Goal: Find contact information: Find contact information

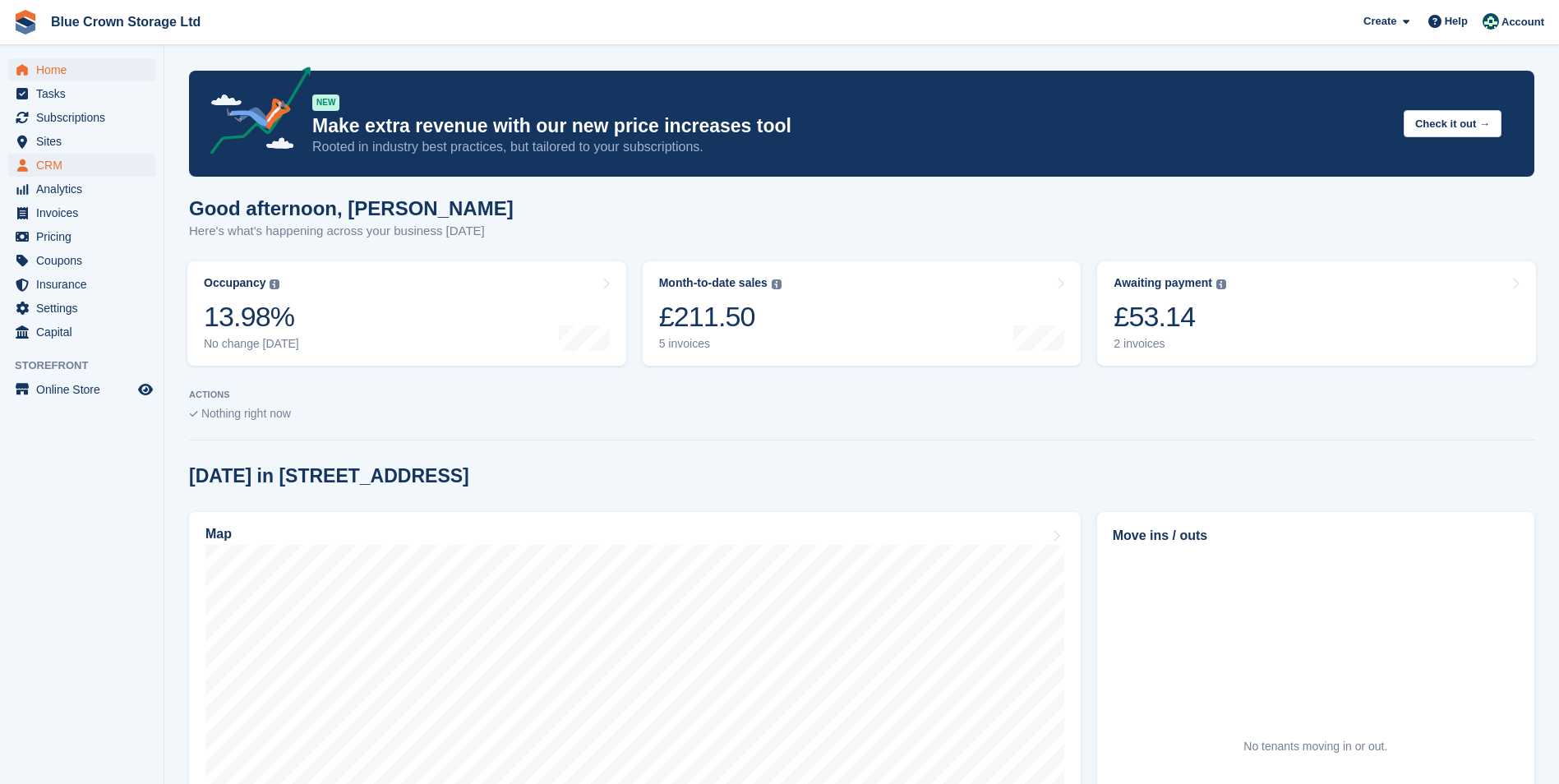
scroll to position [164, 0]
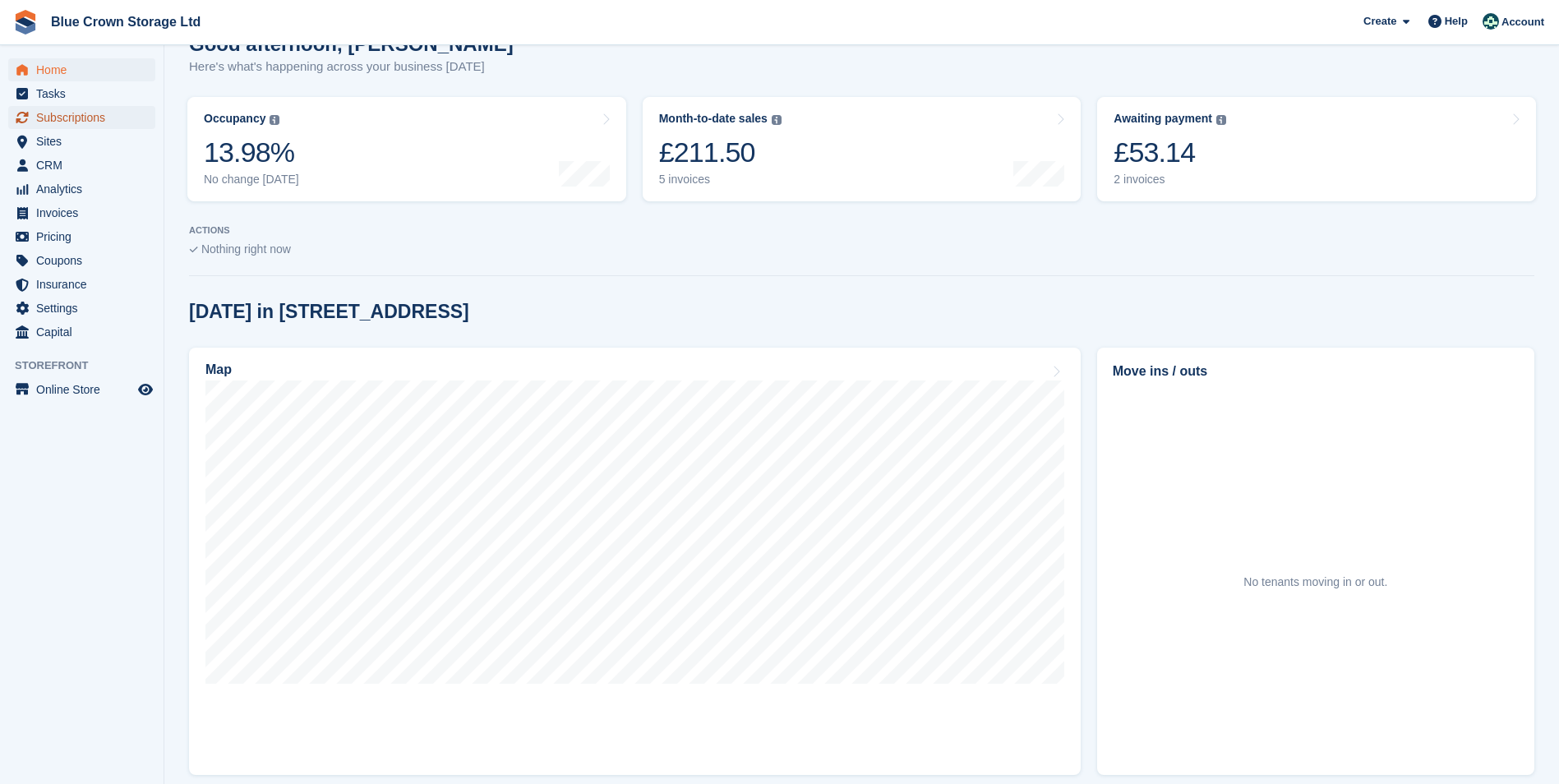
click at [85, 122] on span "Subscriptions" at bounding box center [86, 117] width 99 height 23
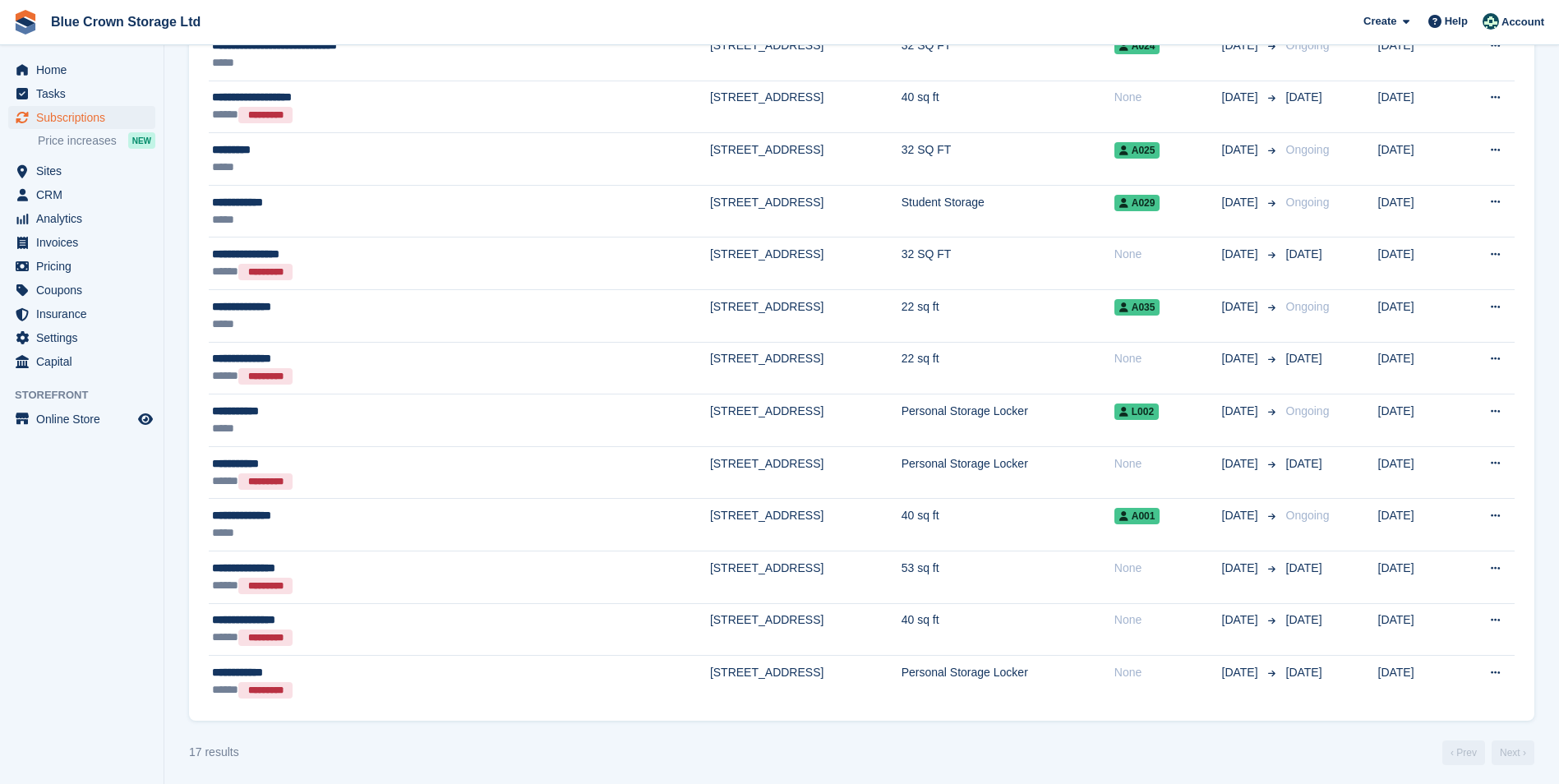
scroll to position [462, 0]
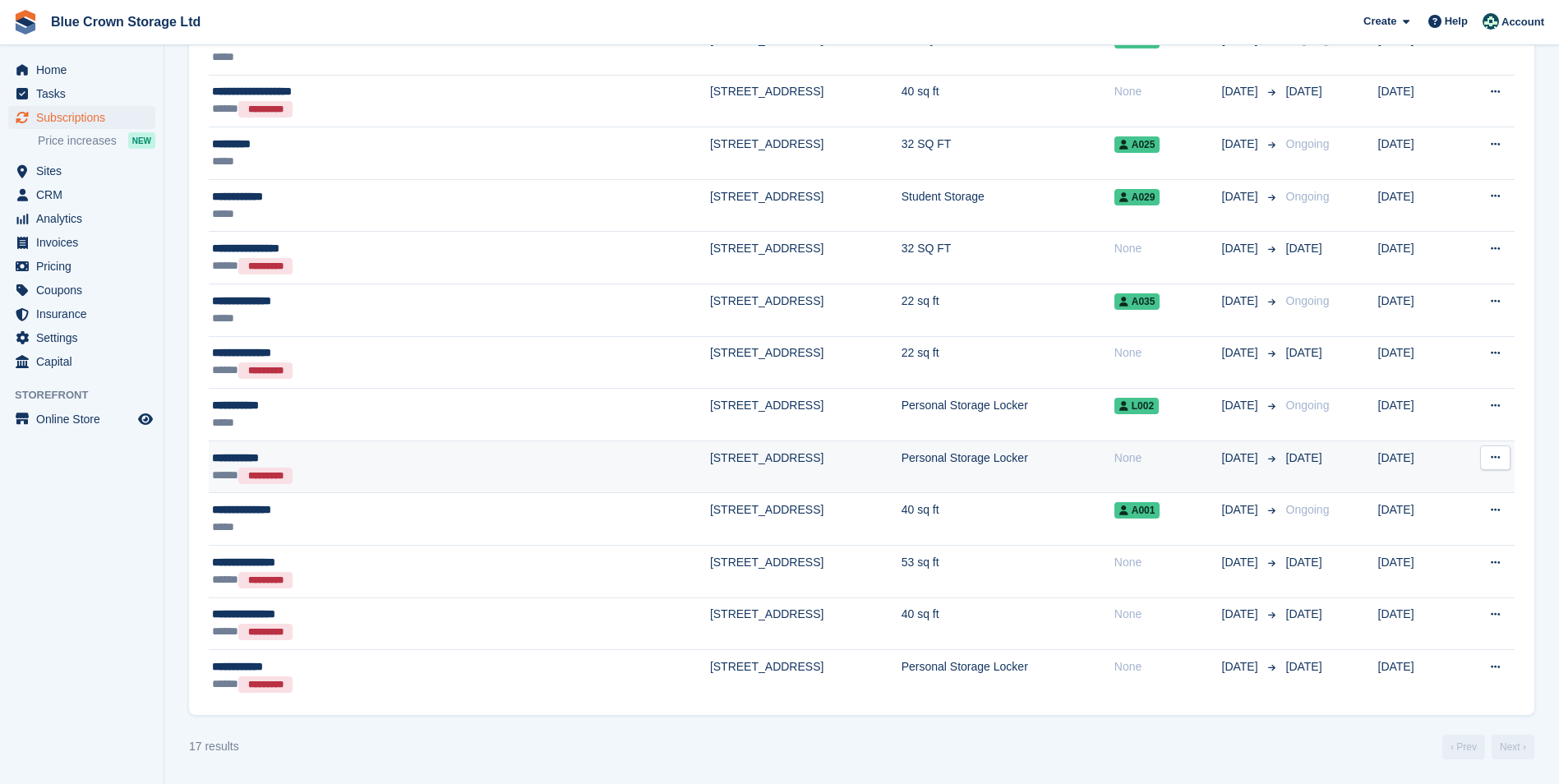
click at [274, 475] on div "*********" at bounding box center [265, 475] width 54 height 16
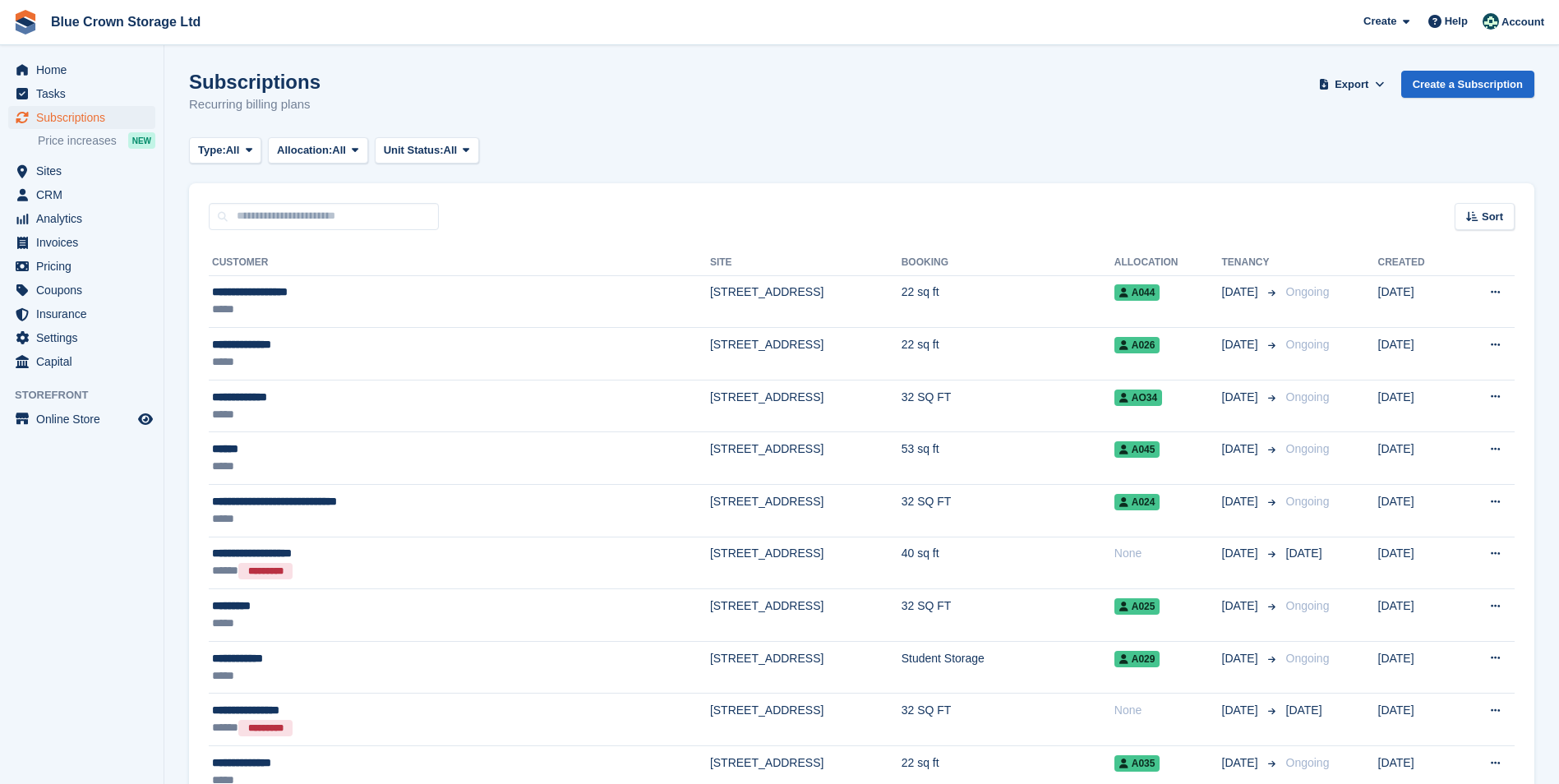
scroll to position [462, 0]
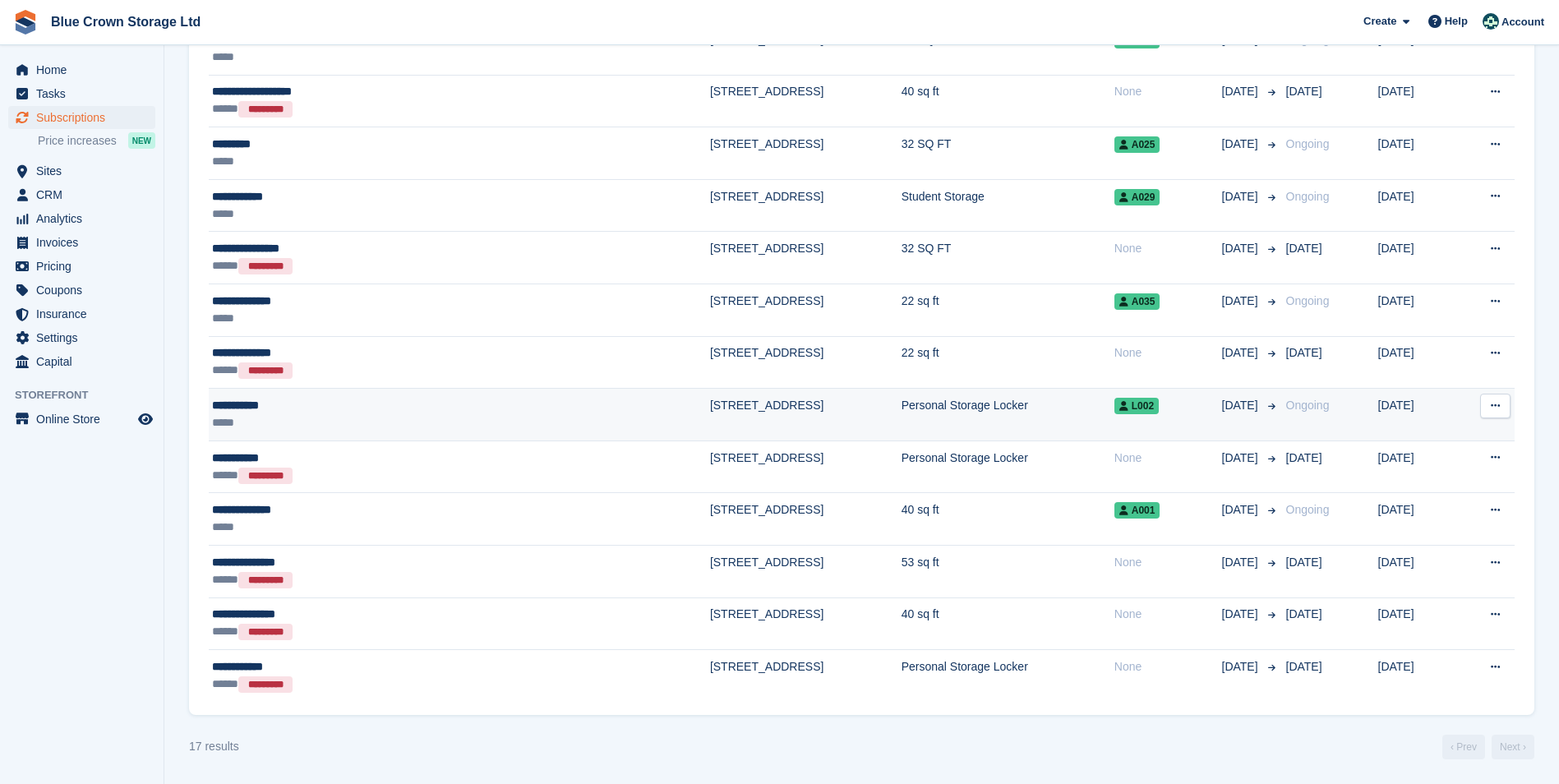
click at [266, 403] on div "**********" at bounding box center [360, 405] width 295 height 17
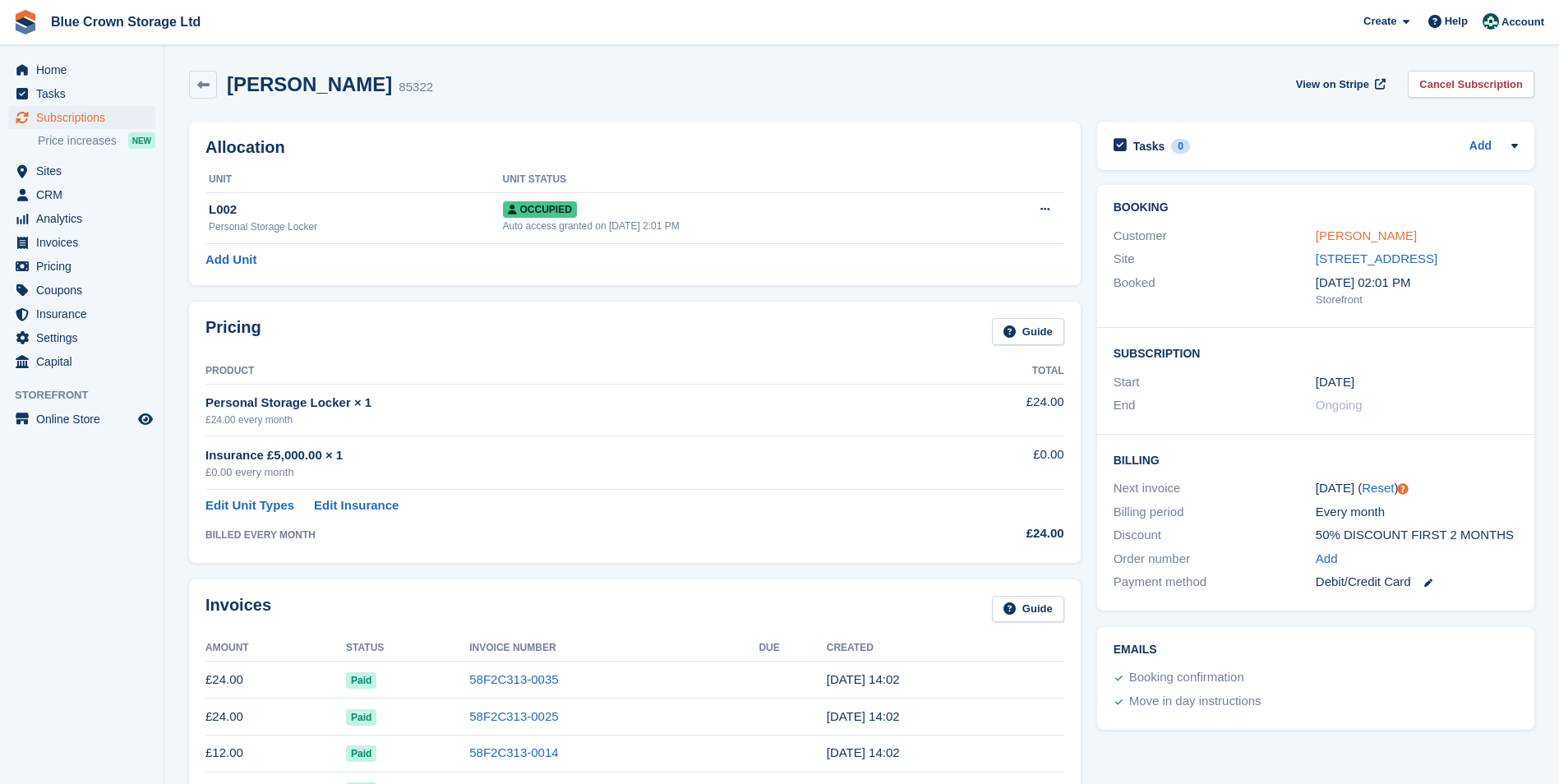
click at [1359, 236] on link "Tuncay Köse" at bounding box center [1366, 235] width 101 height 14
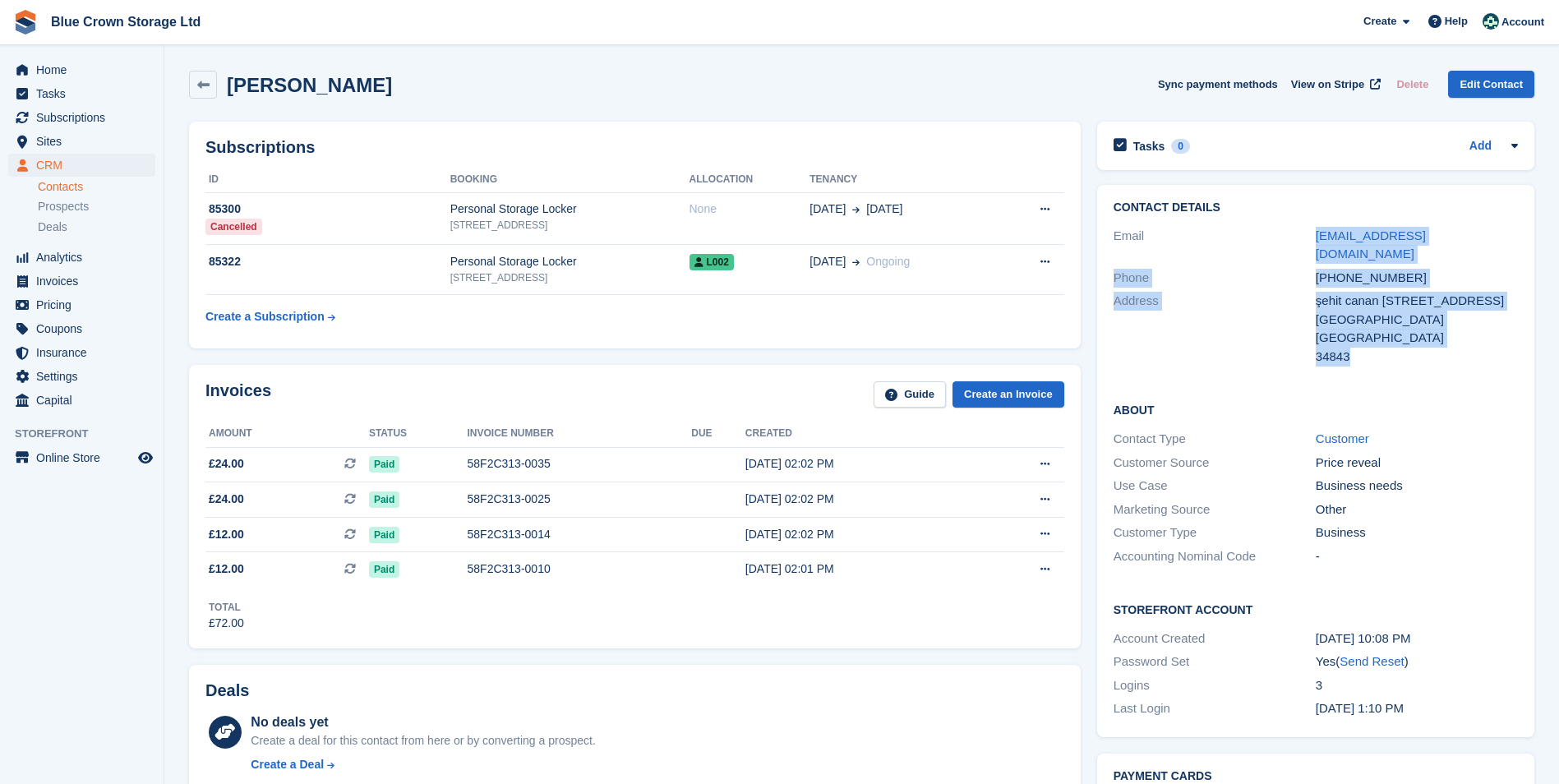
drag, startPoint x: 1305, startPoint y: 227, endPoint x: 1396, endPoint y: 339, distance: 144.3
click at [1396, 339] on div "Contact Details Email tunaykos@gmail.com Phone +905422727550 Address şehit cana…" at bounding box center [1315, 285] width 437 height 200
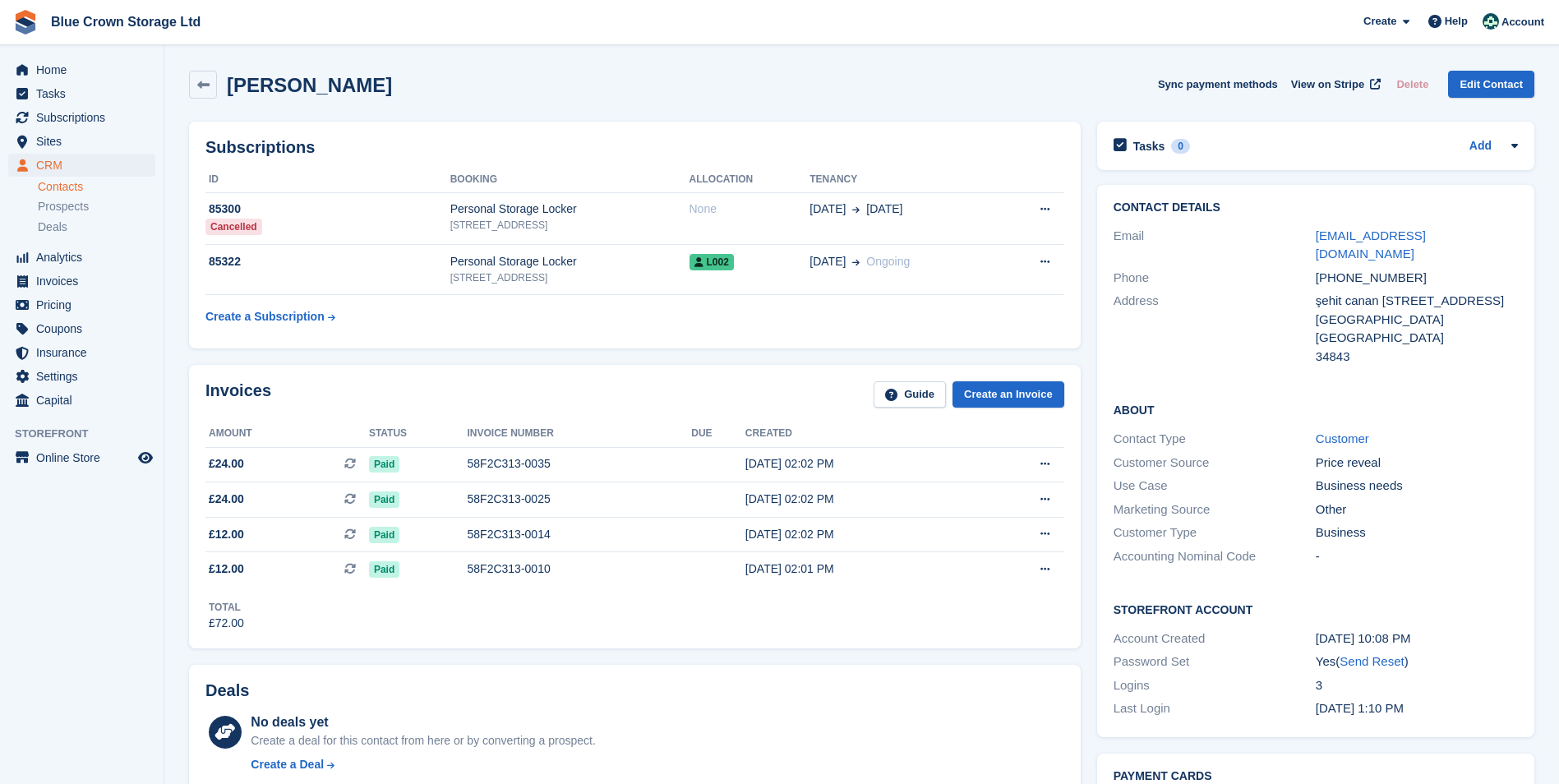
drag, startPoint x: 1396, startPoint y: 339, endPoint x: 1289, endPoint y: 194, distance: 180.2
click at [1289, 194] on div "Contact Details Email tunaykos@gmail.com Phone +905422727550 Address şehit cana…" at bounding box center [1315, 285] width 437 height 200
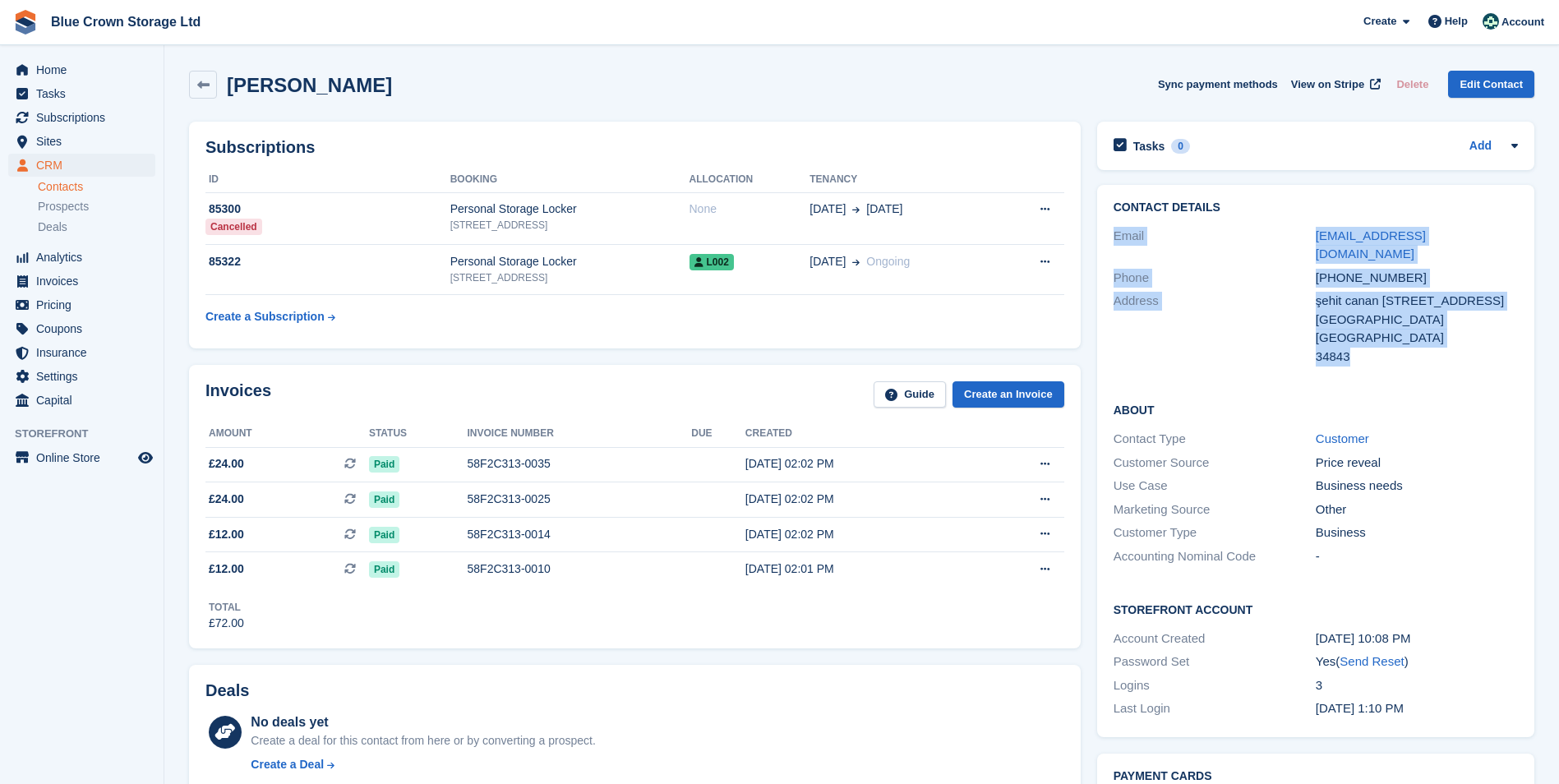
drag, startPoint x: 1100, startPoint y: 218, endPoint x: 1368, endPoint y: 360, distance: 303.3
click at [1368, 360] on div "Contact Details Email tunaykos@gmail.com Phone +905422727550 Address şehit cana…" at bounding box center [1315, 285] width 437 height 200
copy div "Email tunaykos@gmail.com Phone +905422727550 Address şehit canan Köse Sokak 6/2…"
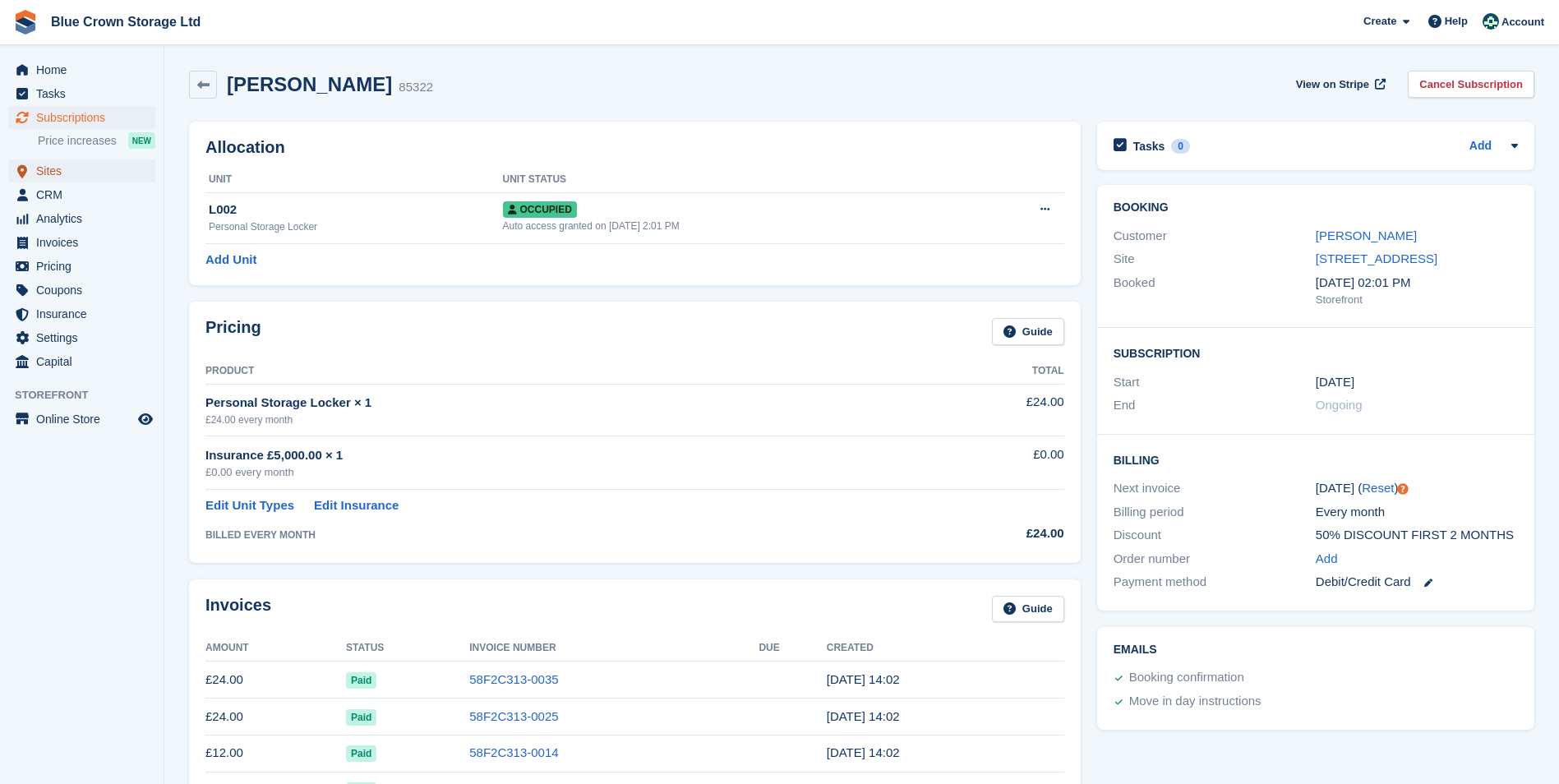
click at [64, 169] on span "Sites" at bounding box center [86, 171] width 99 height 23
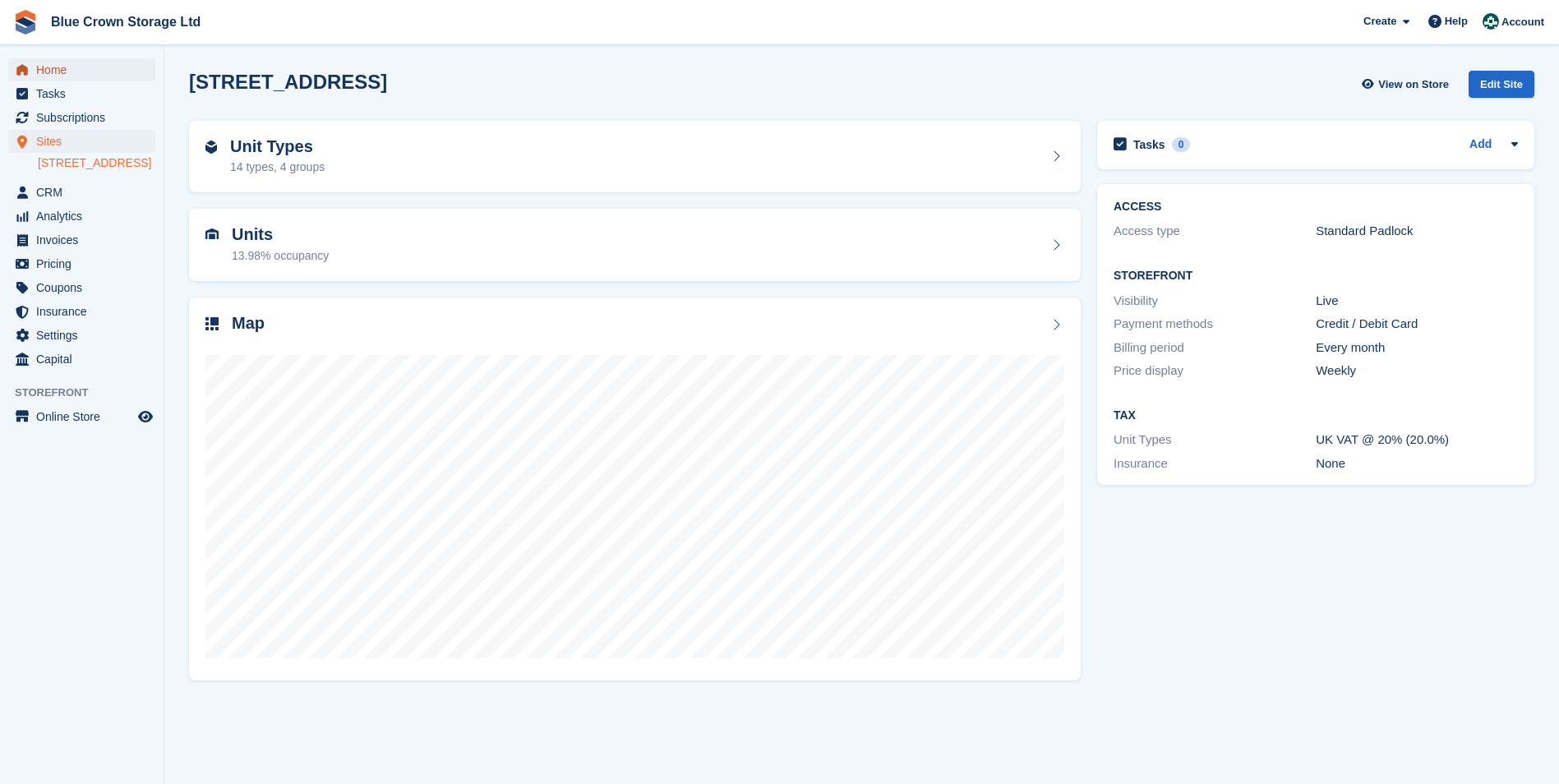
click at [42, 65] on span "Home" at bounding box center [86, 69] width 99 height 23
